Goal: Transaction & Acquisition: Purchase product/service

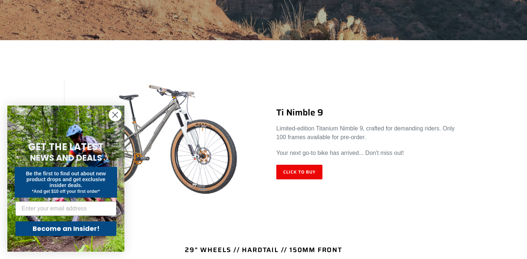
scroll to position [256, 0]
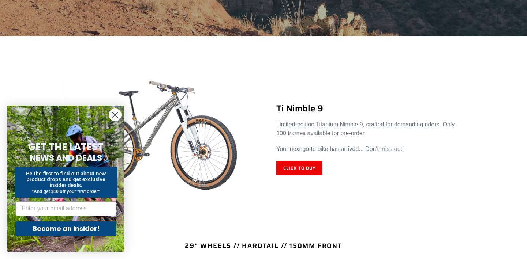
click at [116, 116] on icon "Close dialog" at bounding box center [115, 115] width 5 height 5
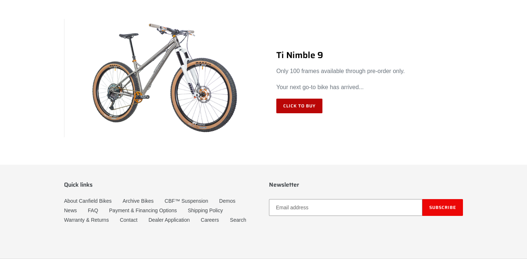
scroll to position [4365, 0]
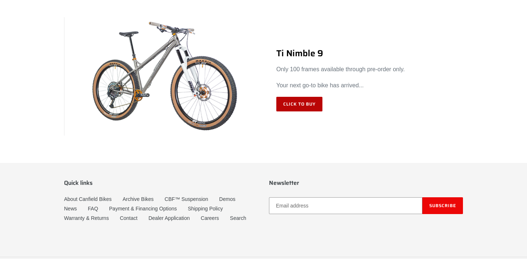
click at [286, 105] on link "Click to Buy" at bounding box center [299, 104] width 46 height 15
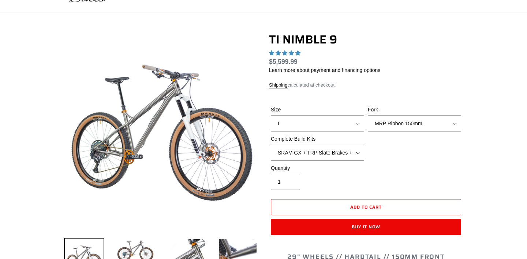
scroll to position [42, 0]
click at [357, 123] on div "TI NIMBLE 9 19 reviews Regular price $5,599.99 Sale price $5,599.99 On Sale! Un…" at bounding box center [366, 138] width 194 height 210
select select "highest-rating"
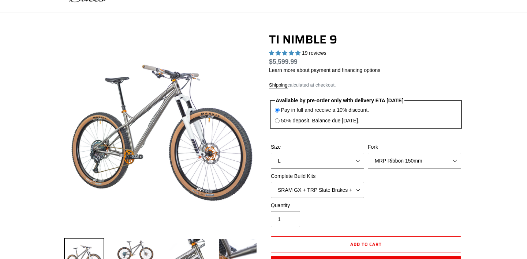
scroll to position [0, 0]
select select "M"
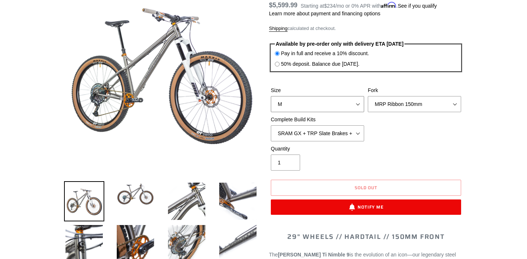
scroll to position [100, 0]
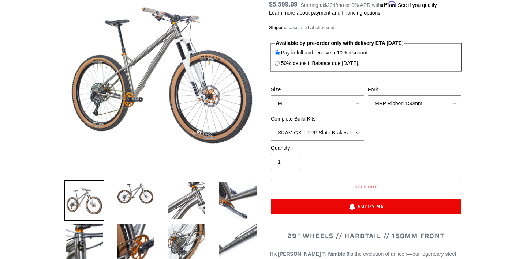
select select "Fork - None"
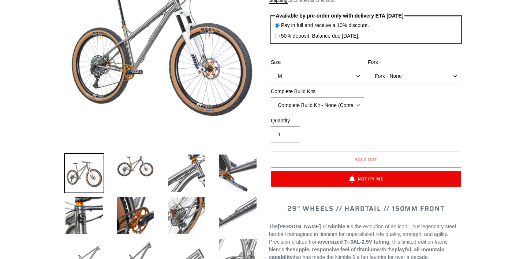
scroll to position [115, 0]
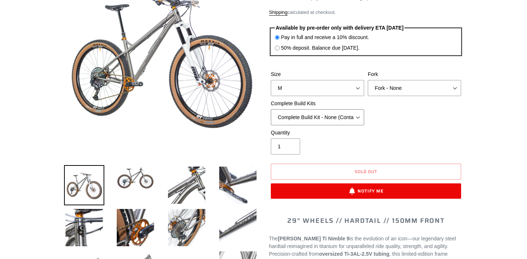
select select "SHIMANO XT + SHIMANO brakes + Rotors + e13 LG-1 Wheels"
